Goal: Information Seeking & Learning: Learn about a topic

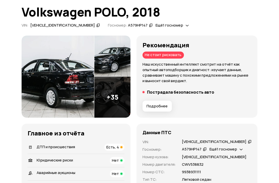
scroll to position [40, 0]
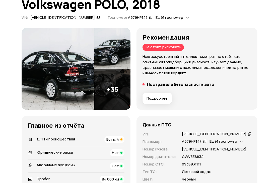
click at [42, 85] on img at bounding box center [58, 69] width 73 height 82
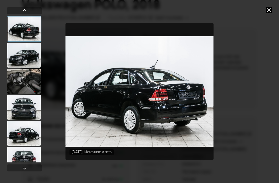
click at [18, 57] on div at bounding box center [24, 55] width 34 height 25
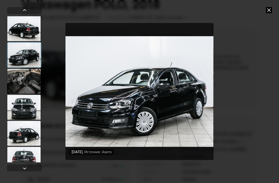
click at [24, 77] on div at bounding box center [24, 81] width 34 height 25
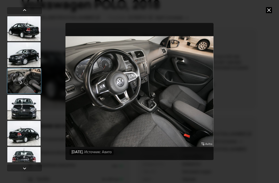
click at [25, 107] on div at bounding box center [24, 107] width 34 height 25
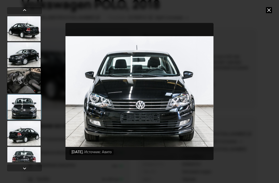
click at [24, 142] on div at bounding box center [24, 133] width 34 height 25
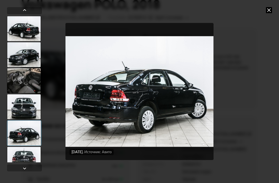
click at [25, 167] on div at bounding box center [24, 159] width 34 height 25
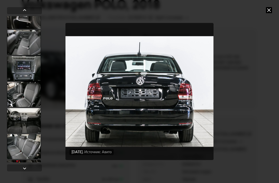
scroll to position [197, 0]
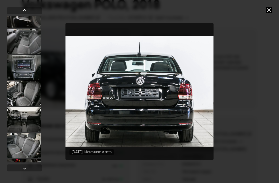
click at [22, 72] on div at bounding box center [24, 67] width 34 height 25
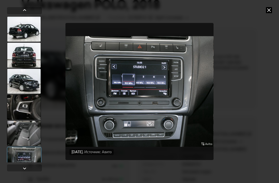
scroll to position [103, 0]
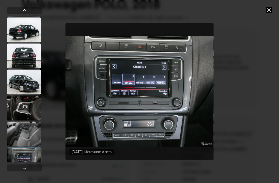
click at [20, 83] on div at bounding box center [24, 82] width 34 height 25
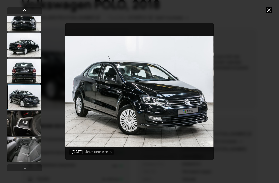
scroll to position [87, 0]
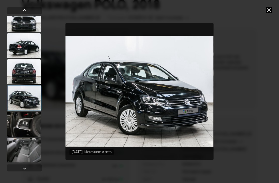
click at [23, 71] on div at bounding box center [24, 71] width 34 height 25
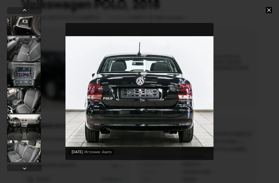
scroll to position [197, 0]
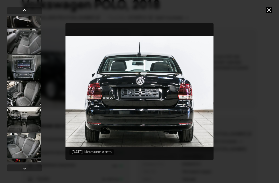
click at [25, 70] on div at bounding box center [24, 67] width 34 height 25
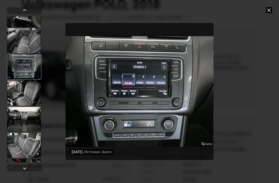
click at [272, 9] on icon at bounding box center [269, 10] width 6 height 6
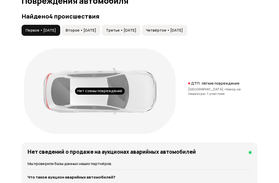
scroll to position [536, 0]
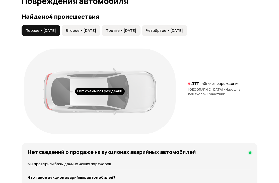
click at [204, 88] on span "[GEOGRAPHIC_DATA] •" at bounding box center [206, 89] width 37 height 5
click at [207, 86] on p "ДТП: лёгкие повреждения" at bounding box center [215, 83] width 48 height 5
click at [95, 29] on span "Второе • [DATE]" at bounding box center [81, 30] width 30 height 5
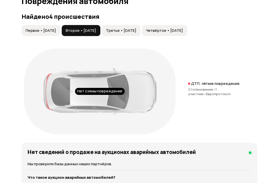
click at [141, 28] on button "Третье • [DATE]" at bounding box center [121, 30] width 39 height 11
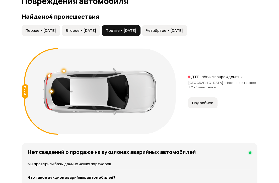
click at [183, 29] on span "Четвёртое • [DATE]" at bounding box center [164, 30] width 37 height 5
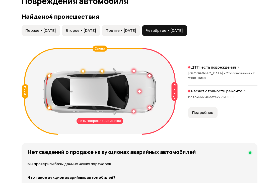
click at [208, 114] on span "Подробнее" at bounding box center [202, 112] width 21 height 5
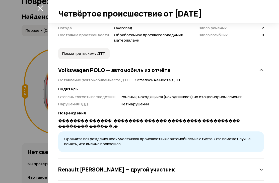
scroll to position [162, 0]
click at [258, 165] on div "Renault [PERSON_NAME] — другой участник" at bounding box center [161, 170] width 206 height 10
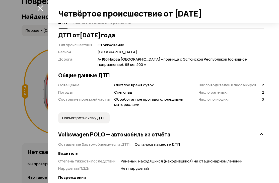
scroll to position [97, 0]
click at [76, 116] on span "Посмотреть схему ДТП" at bounding box center [83, 118] width 43 height 5
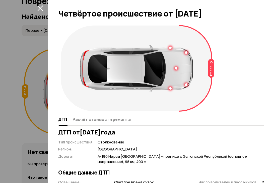
scroll to position [0, 0]
click at [41, 9] on icon "закрыть" at bounding box center [40, 9] width 6 height 6
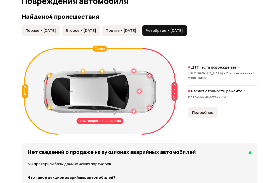
click at [220, 93] on p "Расчёт стоимости ремонта" at bounding box center [216, 91] width 51 height 5
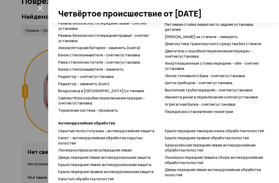
scroll to position [791, 0]
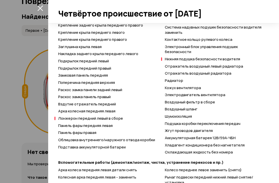
click at [41, 7] on icon "закрыть" at bounding box center [40, 8] width 6 height 6
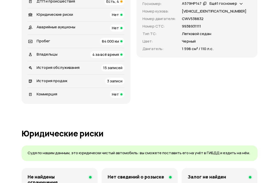
scroll to position [0, 0]
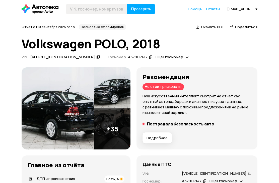
click at [218, 7] on span "Отчёты" at bounding box center [213, 9] width 14 height 5
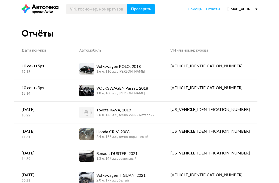
click at [148, 86] on div "VOLKSWAGEN Passat, 2018" at bounding box center [122, 89] width 52 height 6
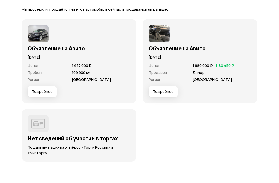
scroll to position [1343, 0]
click at [40, 90] on span "Подробнее" at bounding box center [42, 92] width 21 height 5
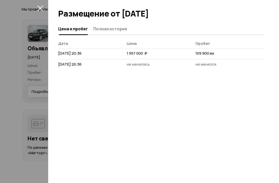
click at [116, 26] on span "Полная история" at bounding box center [110, 28] width 34 height 5
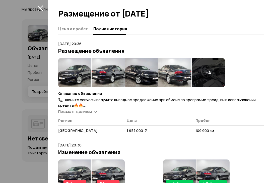
scroll to position [0, 0]
click at [70, 78] on img at bounding box center [74, 72] width 33 height 29
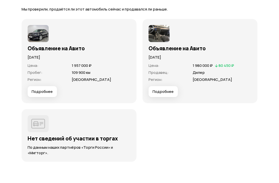
click at [44, 63] on span "Цена :" at bounding box center [48, 65] width 41 height 5
click at [39, 36] on img at bounding box center [38, 33] width 21 height 17
click at [40, 57] on p "30 октября 2024 года" at bounding box center [79, 58] width 103 height 6
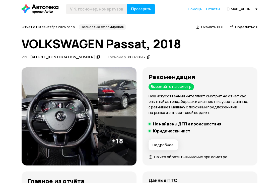
click at [216, 9] on span "Отчёты" at bounding box center [213, 9] width 14 height 5
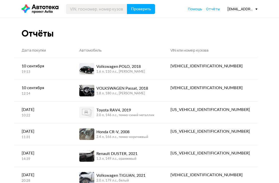
click at [155, 66] on div "Volkswagen POLO, 2018 1.6 л, 110 л.c., черный" at bounding box center [117, 69] width 76 height 12
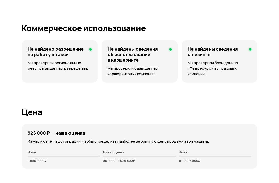
scroll to position [1264, 0]
